Goal: Information Seeking & Learning: Check status

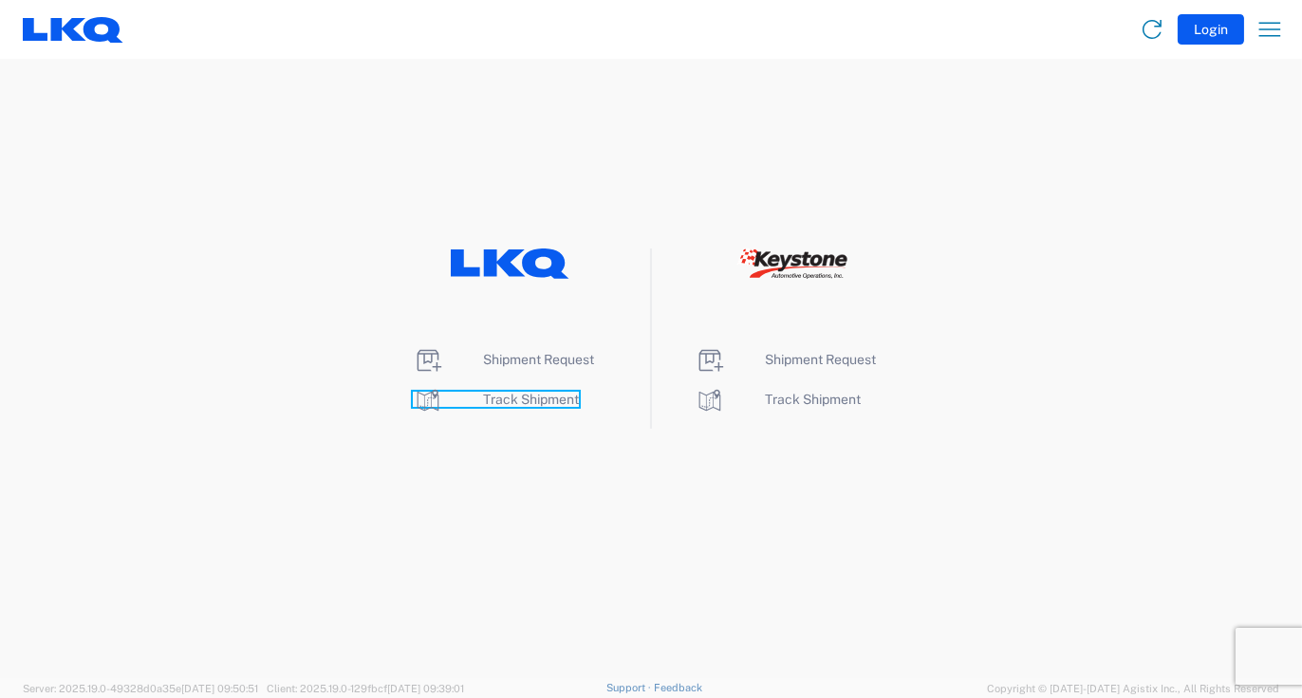
click at [514, 393] on span "Track Shipment" at bounding box center [531, 399] width 96 height 15
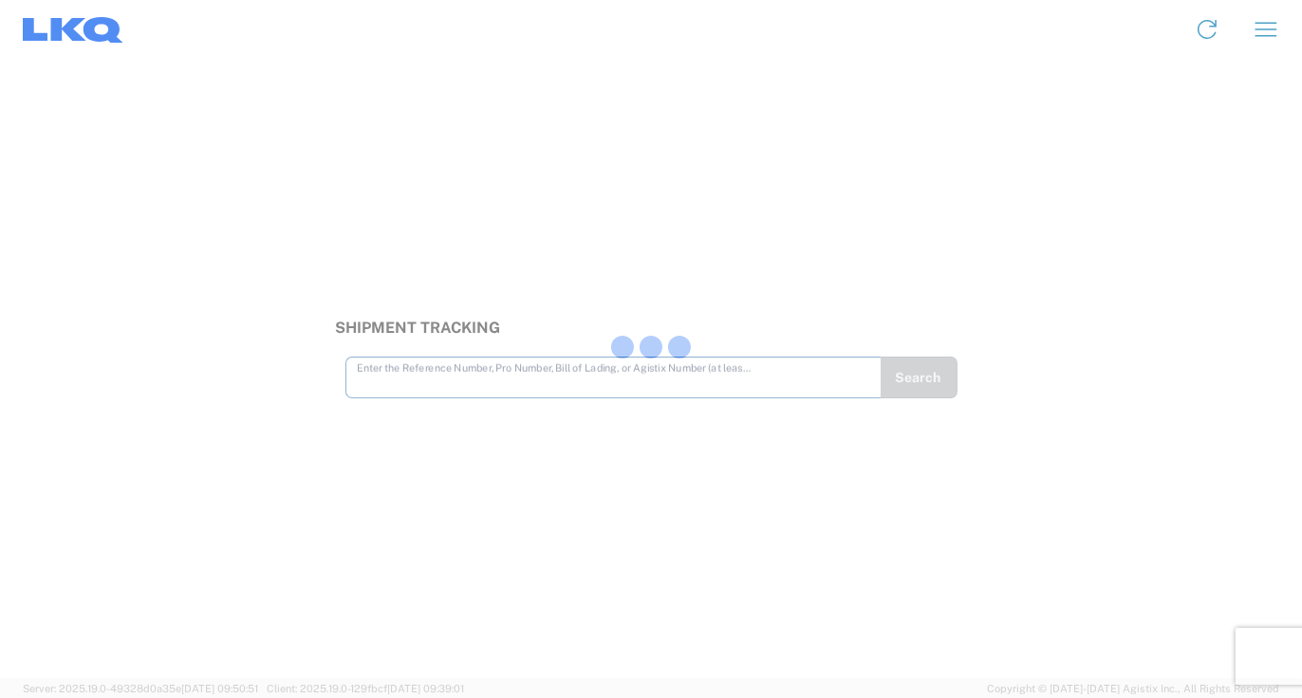
click at [432, 385] on div at bounding box center [651, 349] width 1302 height 698
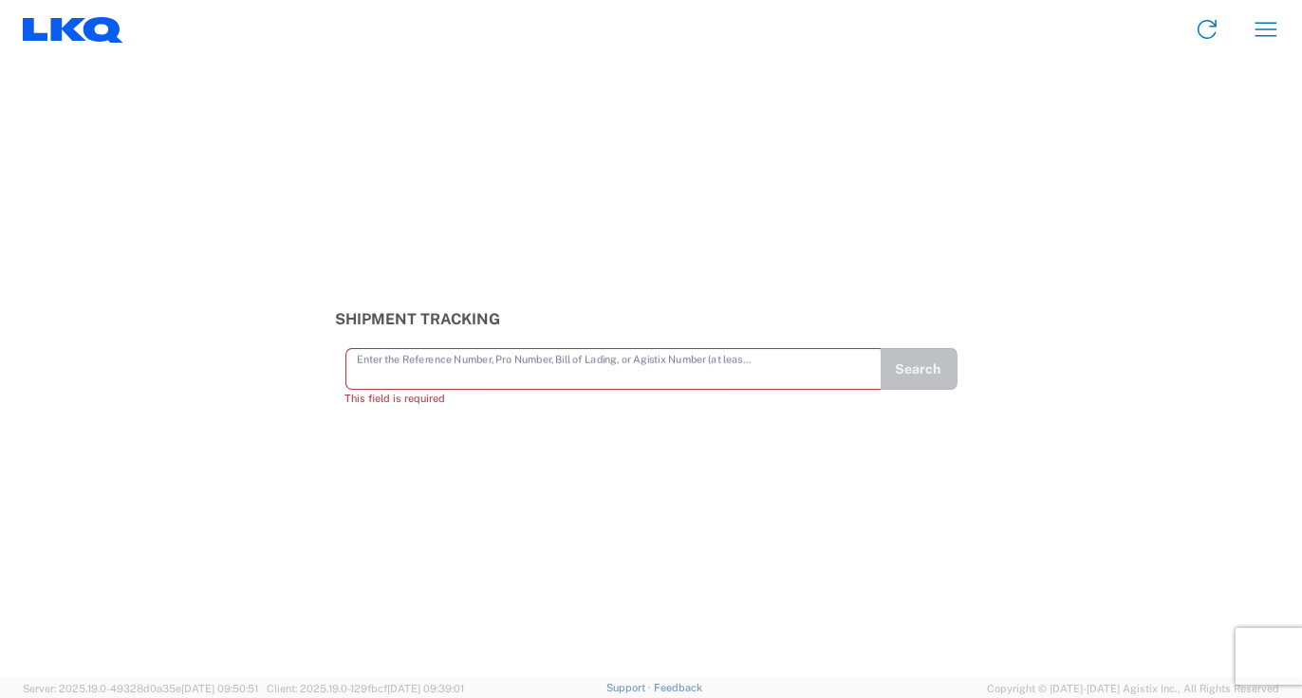
paste input "56481832"
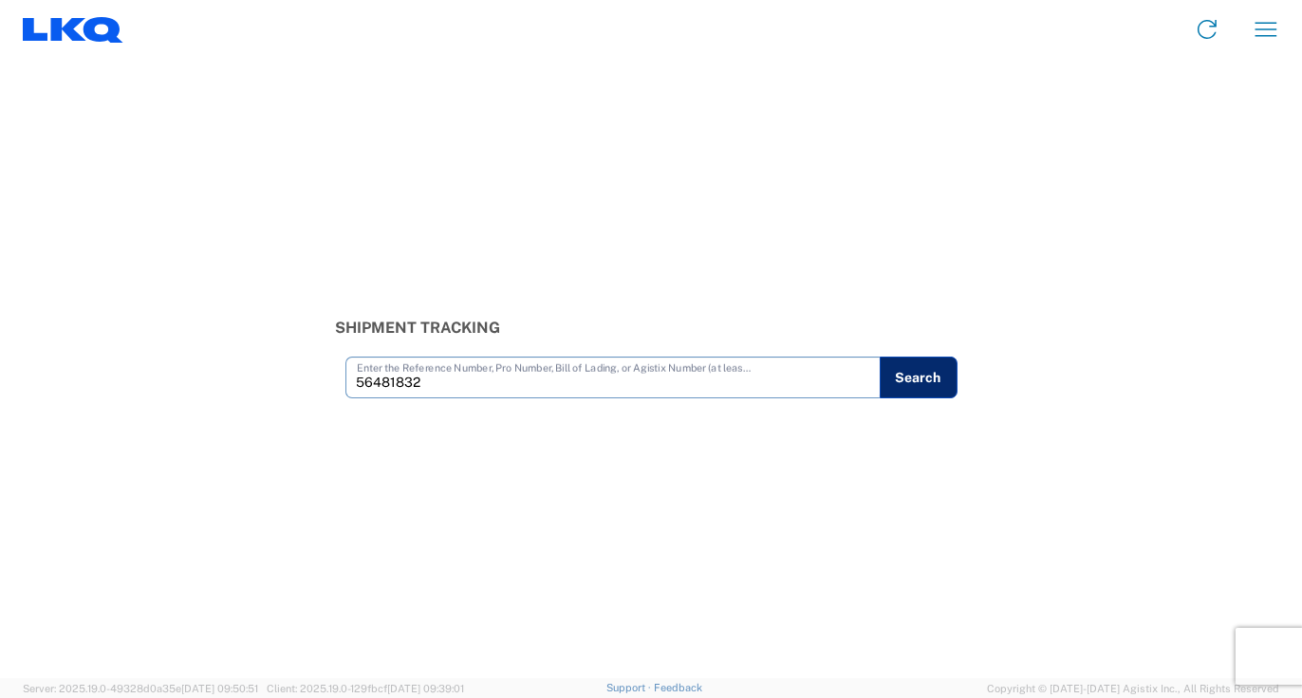
type input "56481832"
click at [905, 376] on button "Search" at bounding box center [918, 378] width 78 height 42
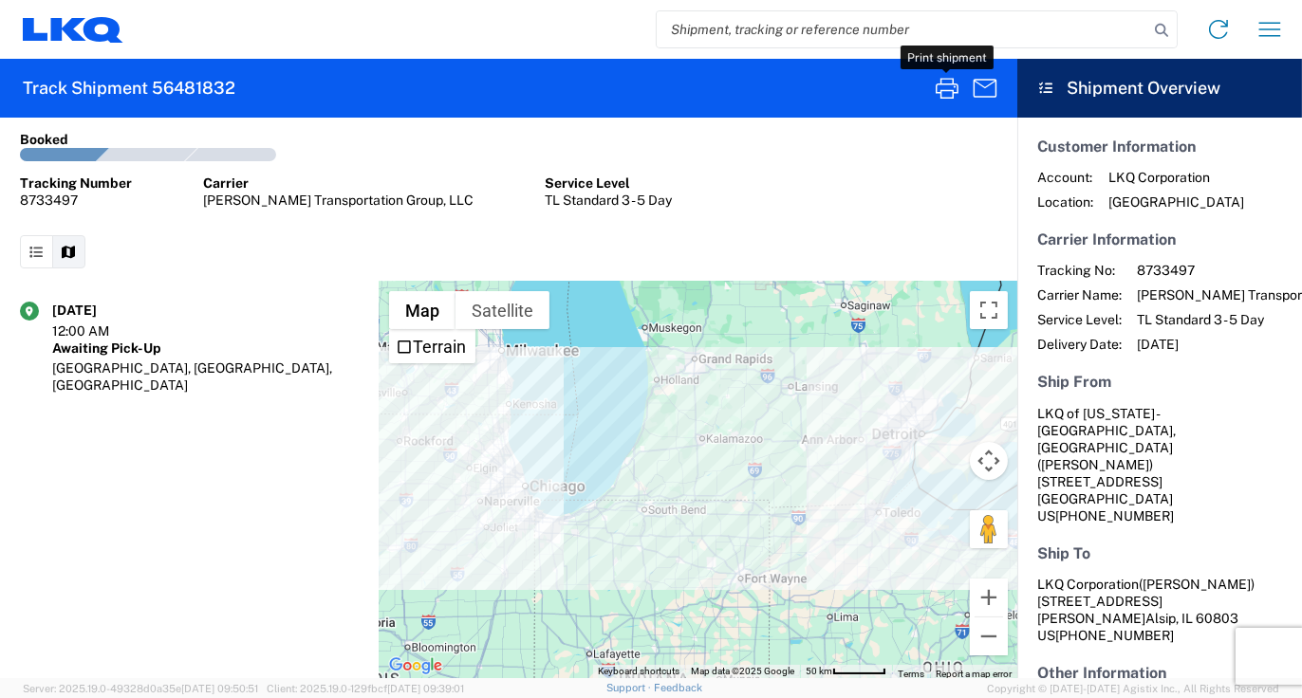
drag, startPoint x: 942, startPoint y: 81, endPoint x: 935, endPoint y: 97, distance: 17.4
click at [942, 81] on icon "button" at bounding box center [947, 88] width 30 height 30
